Goal: Navigation & Orientation: Find specific page/section

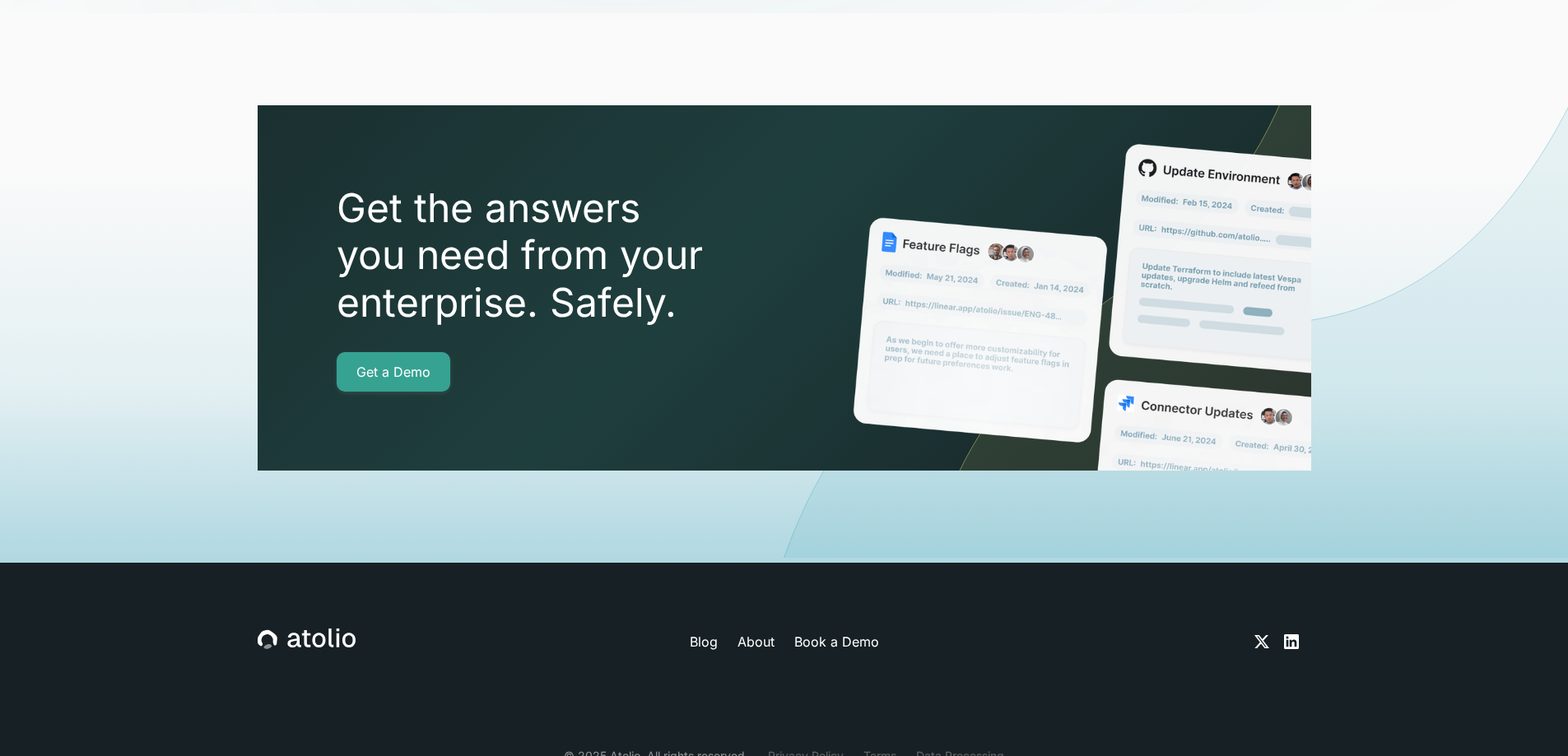
scroll to position [5791, 0]
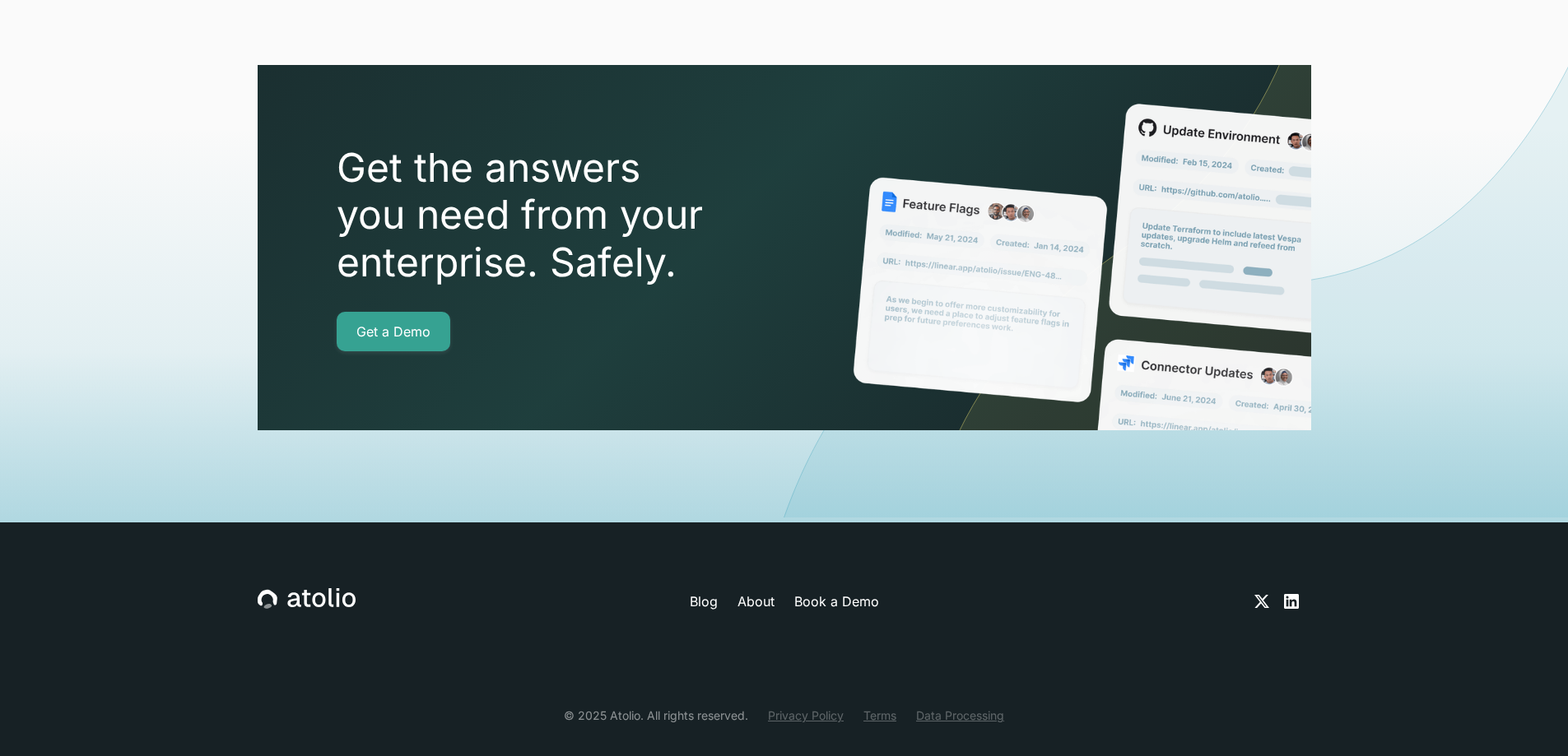
click at [815, 707] on link "Privacy Policy" at bounding box center [806, 716] width 76 height 18
click at [882, 707] on link "Terms" at bounding box center [880, 716] width 33 height 18
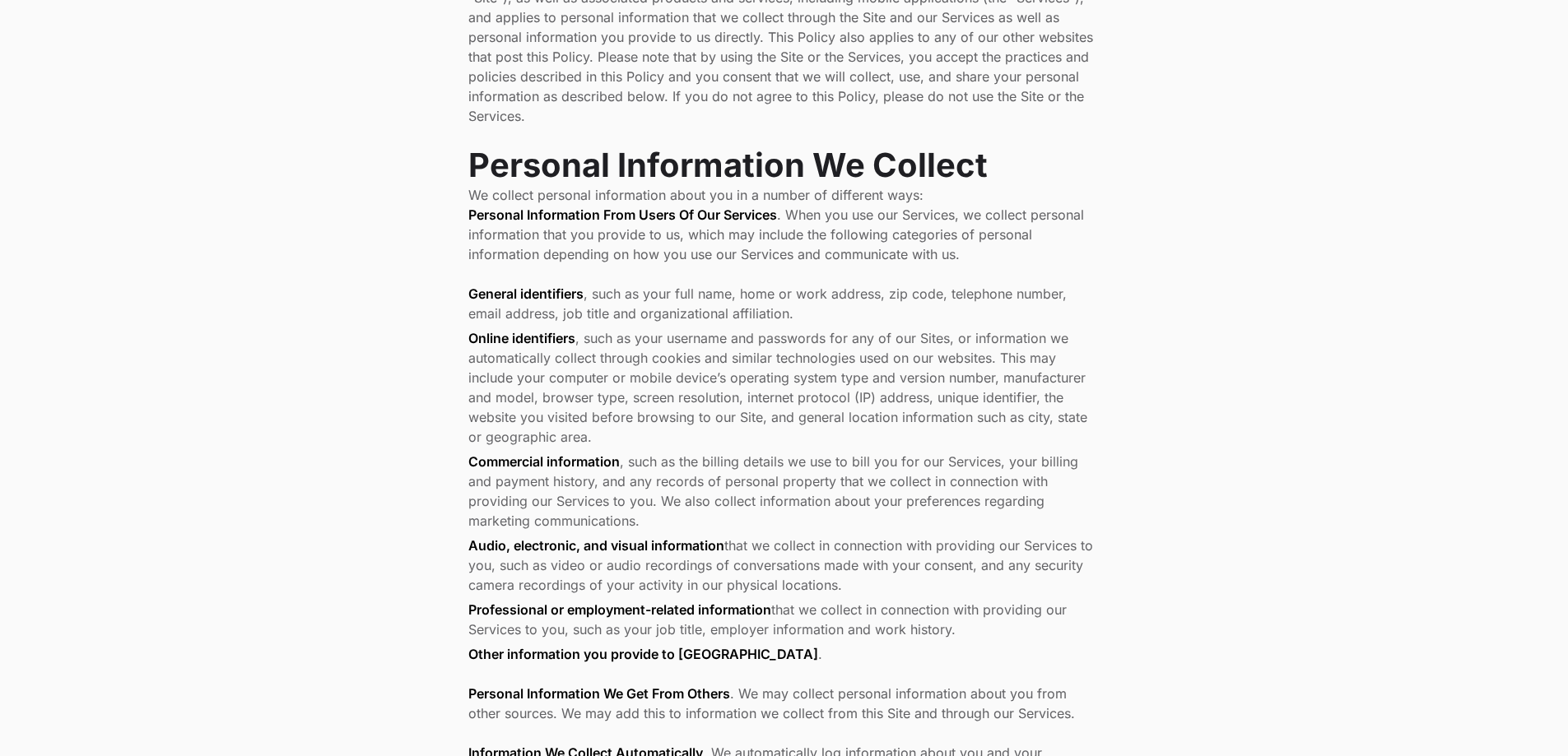
scroll to position [895, 0]
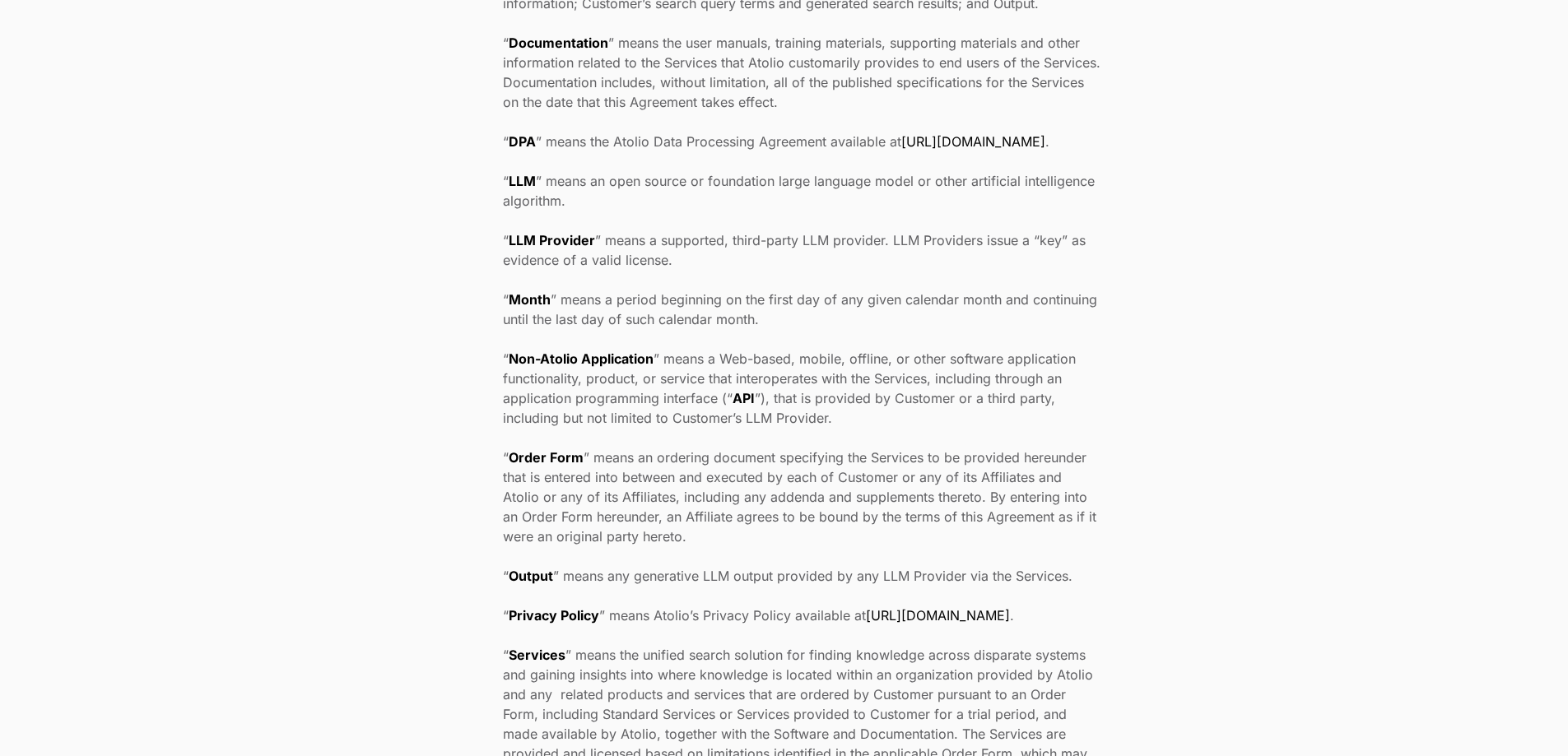
scroll to position [442, 0]
